Goal: Navigation & Orientation: Find specific page/section

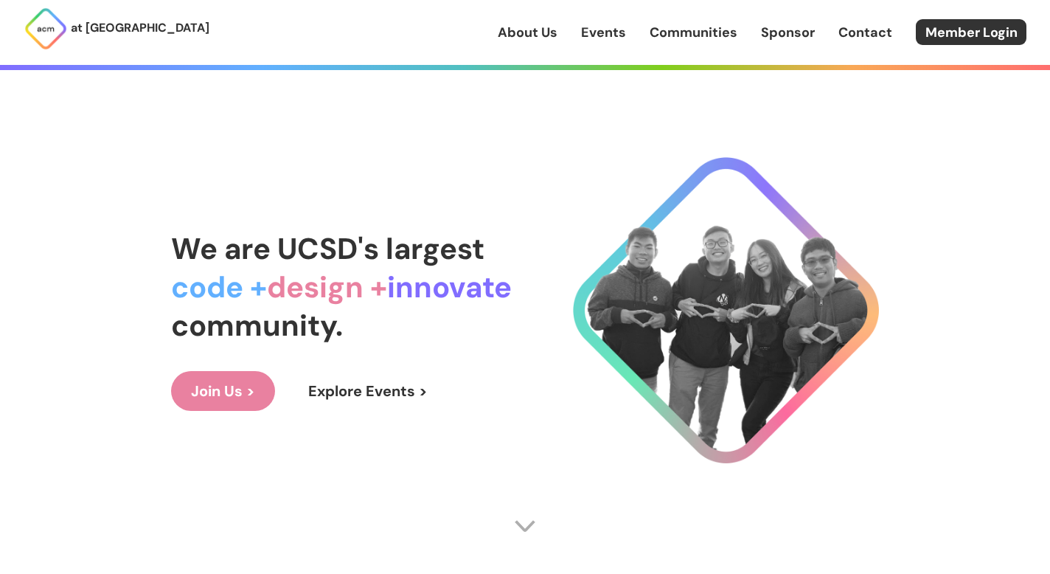
click at [246, 383] on link "Join Us >" at bounding box center [223, 391] width 104 height 40
click at [341, 386] on link "Explore Events >" at bounding box center [367, 391] width 159 height 40
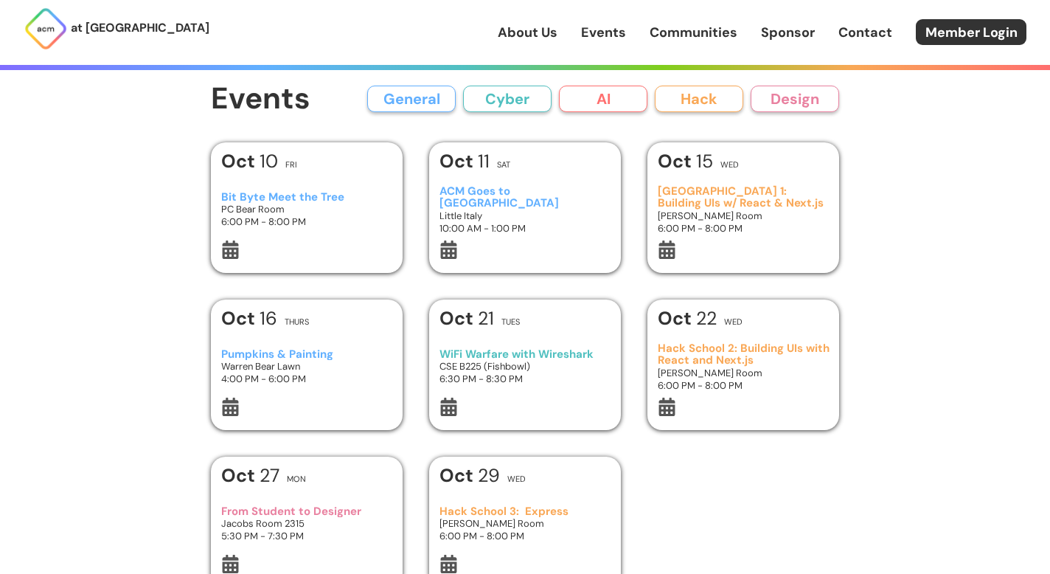
drag, startPoint x: 520, startPoint y: 355, endPoint x: 487, endPoint y: 350, distance: 33.7
click at [487, 350] on h3 "WiFi Warfare with Wireshark" at bounding box center [525, 354] width 172 height 13
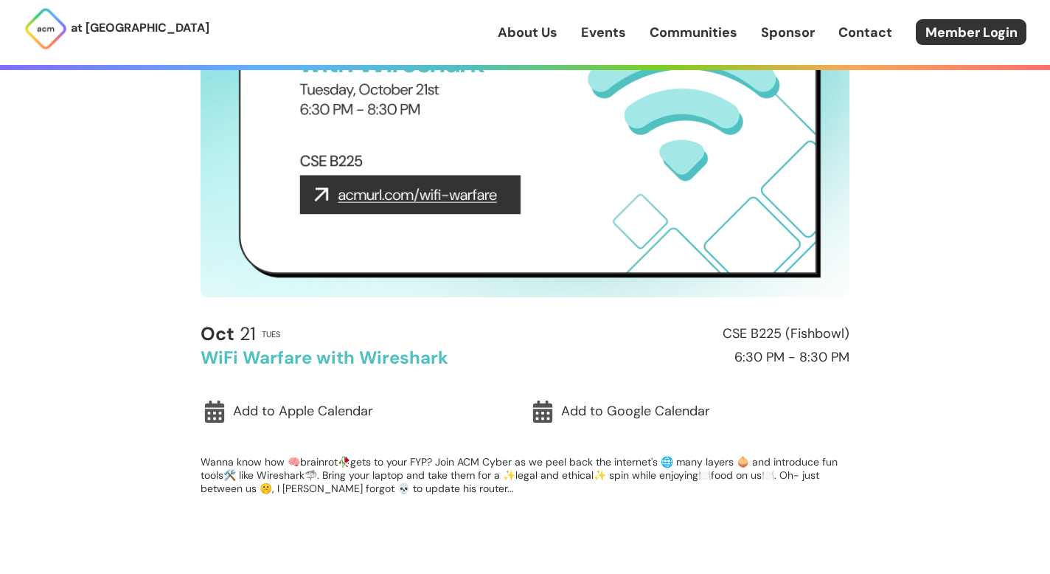
scroll to position [221, 0]
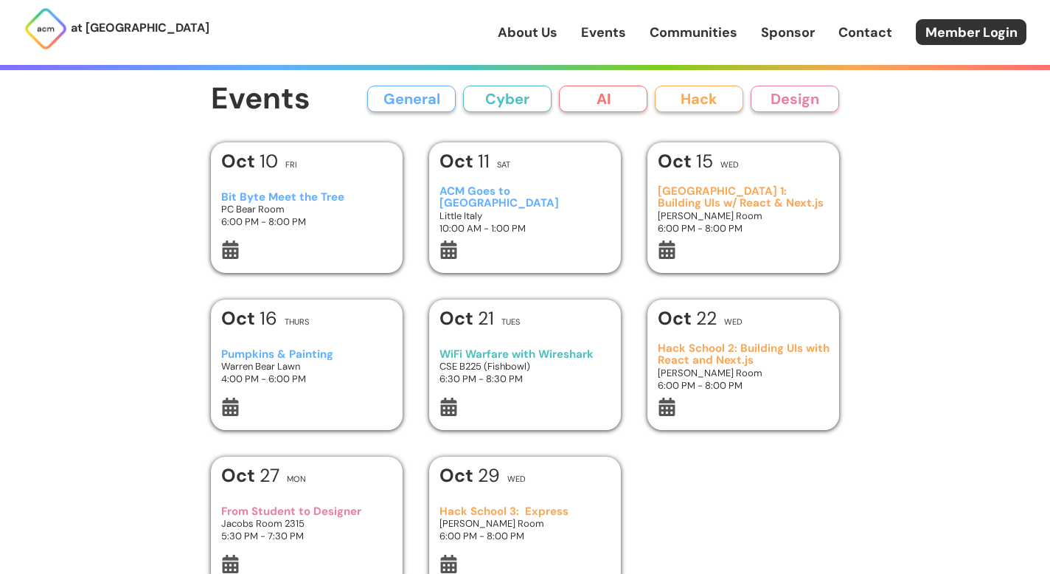
click at [295, 356] on h3 "Pumpkins & Painting" at bounding box center [307, 354] width 172 height 13
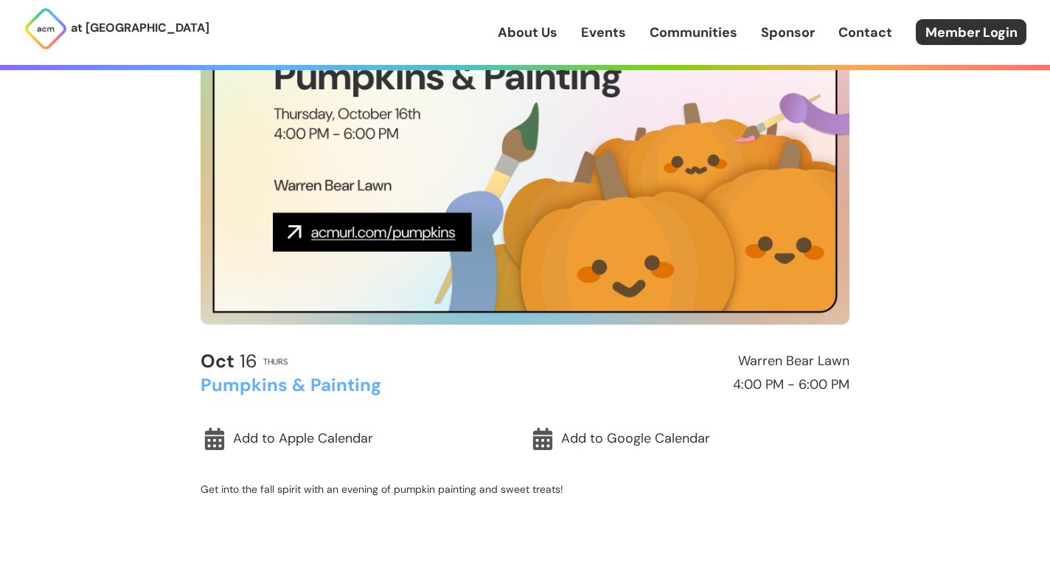
scroll to position [295, 0]
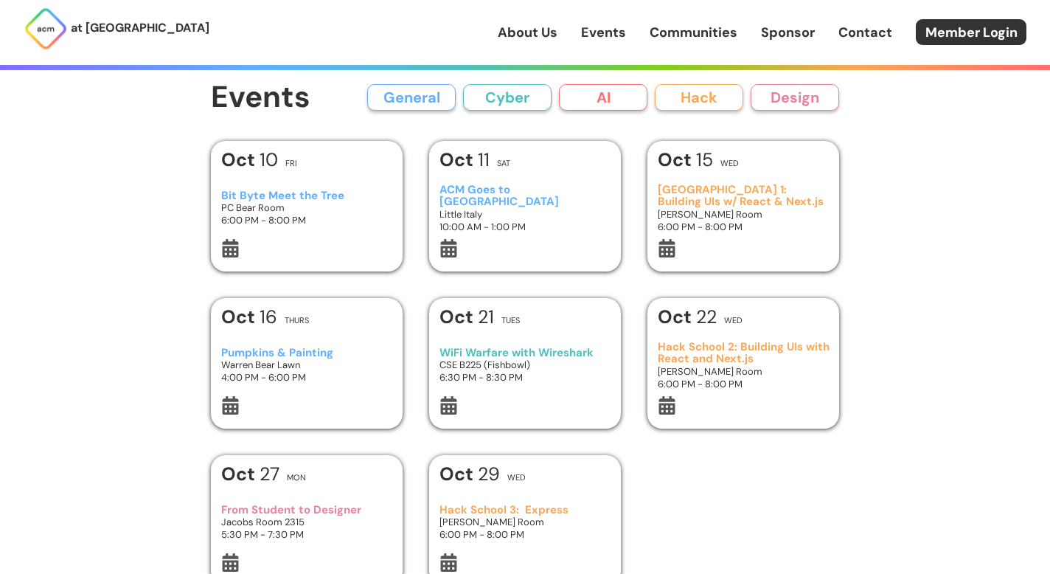
scroll to position [74, 0]
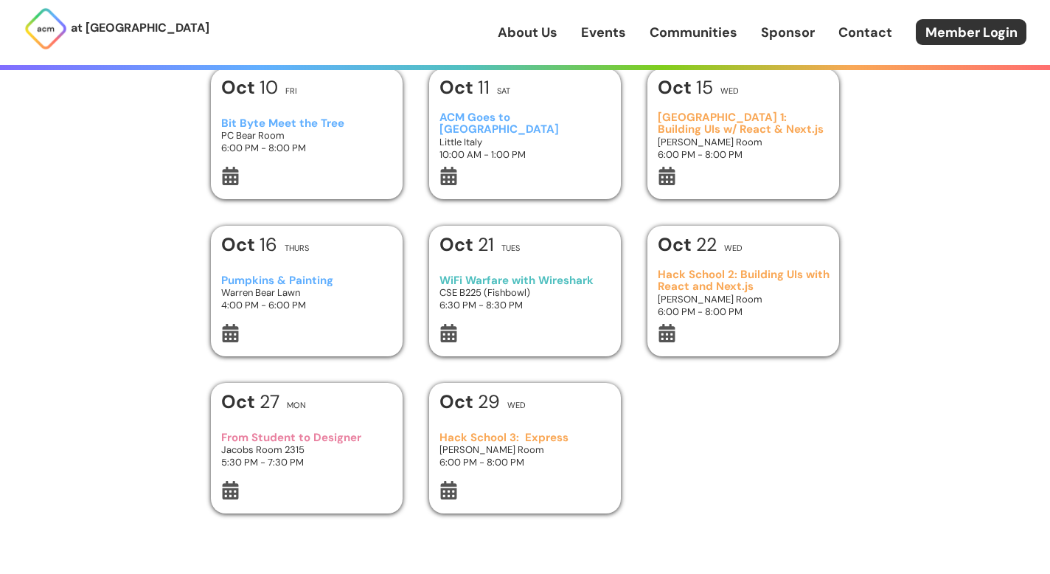
click at [367, 432] on h3 "From Student to Designer" at bounding box center [307, 437] width 172 height 13
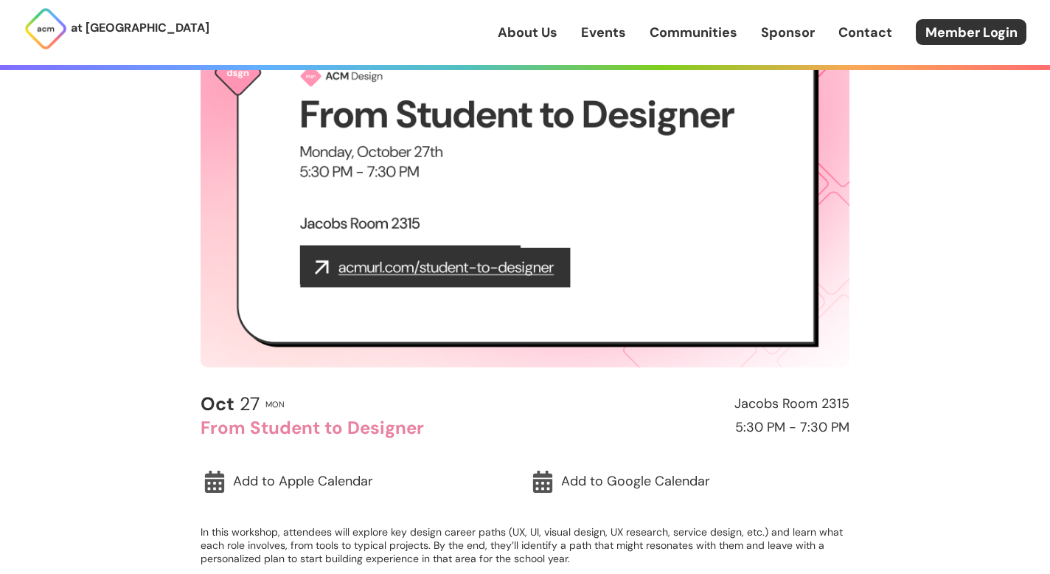
scroll to position [74, 0]
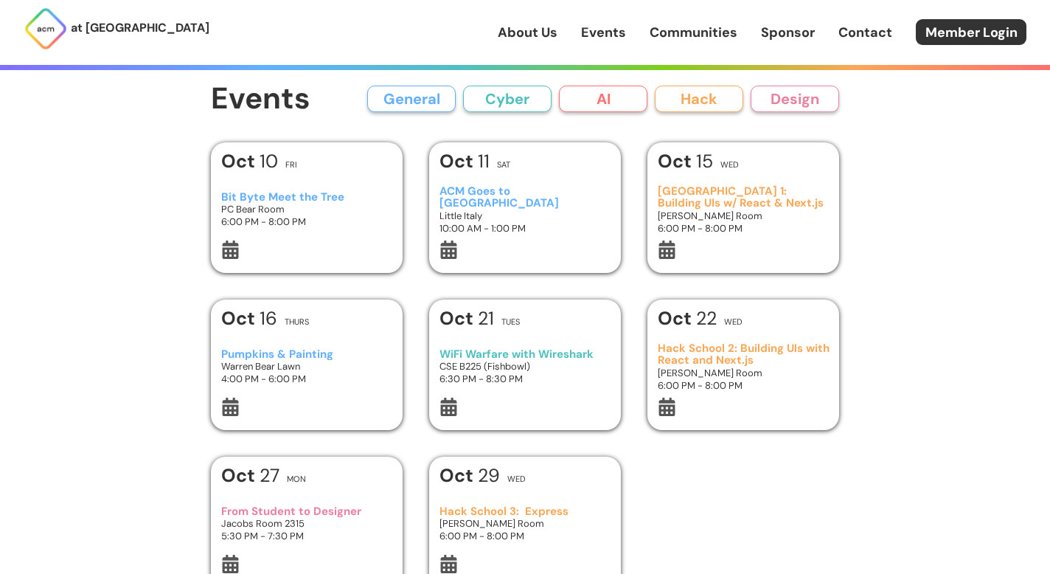
click at [675, 44] on div "About Us Events Communities Sponsor Contact Member Login" at bounding box center [774, 32] width 552 height 26
click at [678, 35] on link "Communities" at bounding box center [694, 32] width 88 height 19
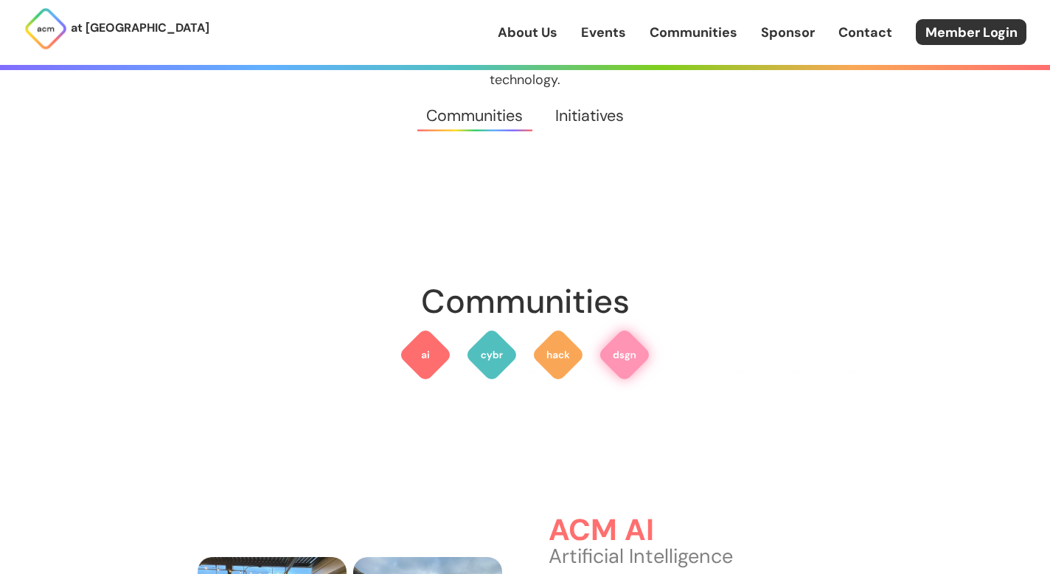
click at [612, 332] on img at bounding box center [624, 354] width 53 height 53
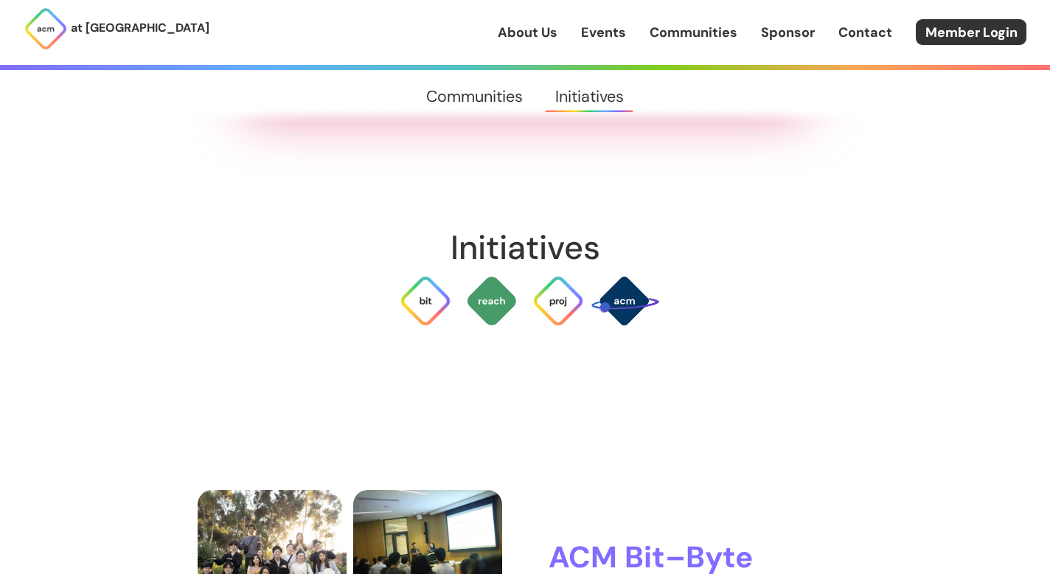
scroll to position [2568, 0]
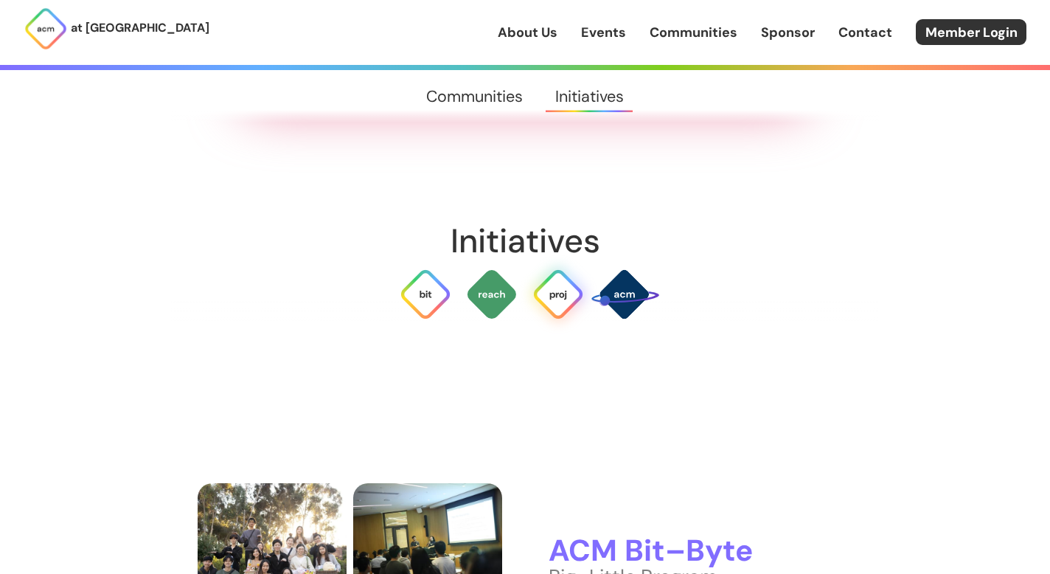
click at [552, 268] on img at bounding box center [558, 294] width 53 height 53
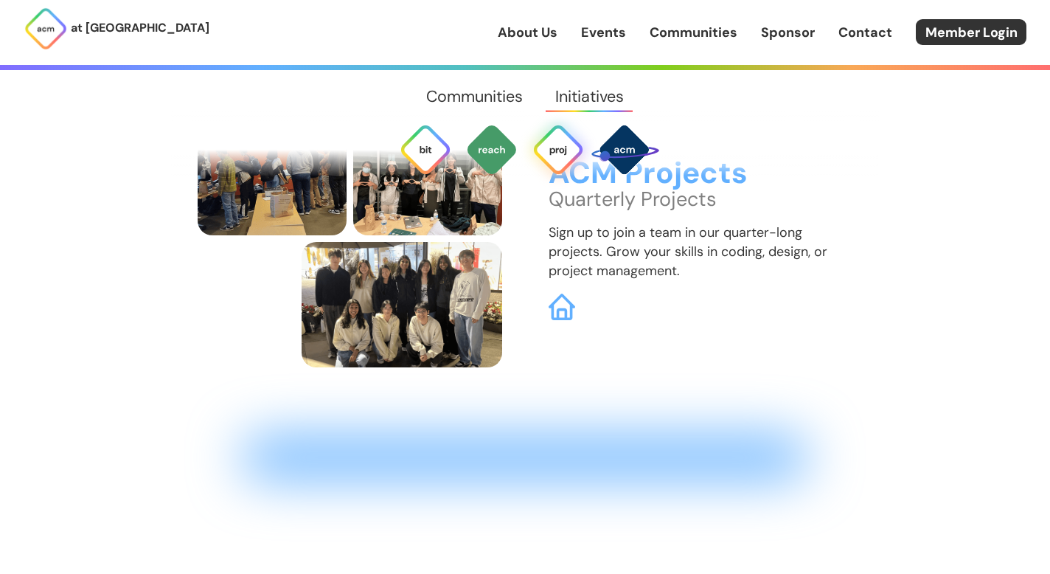
scroll to position [3802, 0]
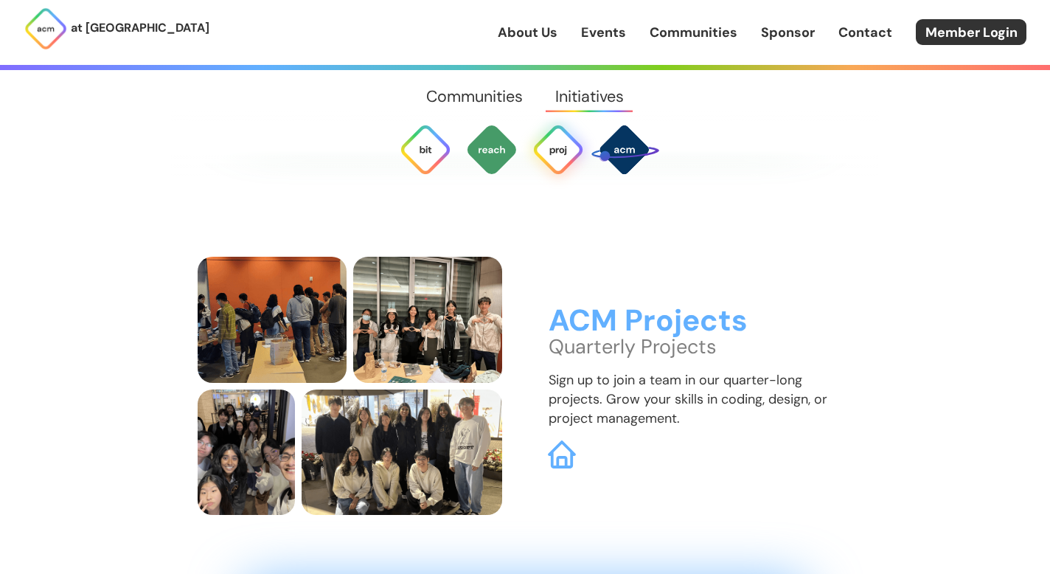
click at [554, 440] on img at bounding box center [562, 454] width 28 height 28
